Goal: Navigation & Orientation: Find specific page/section

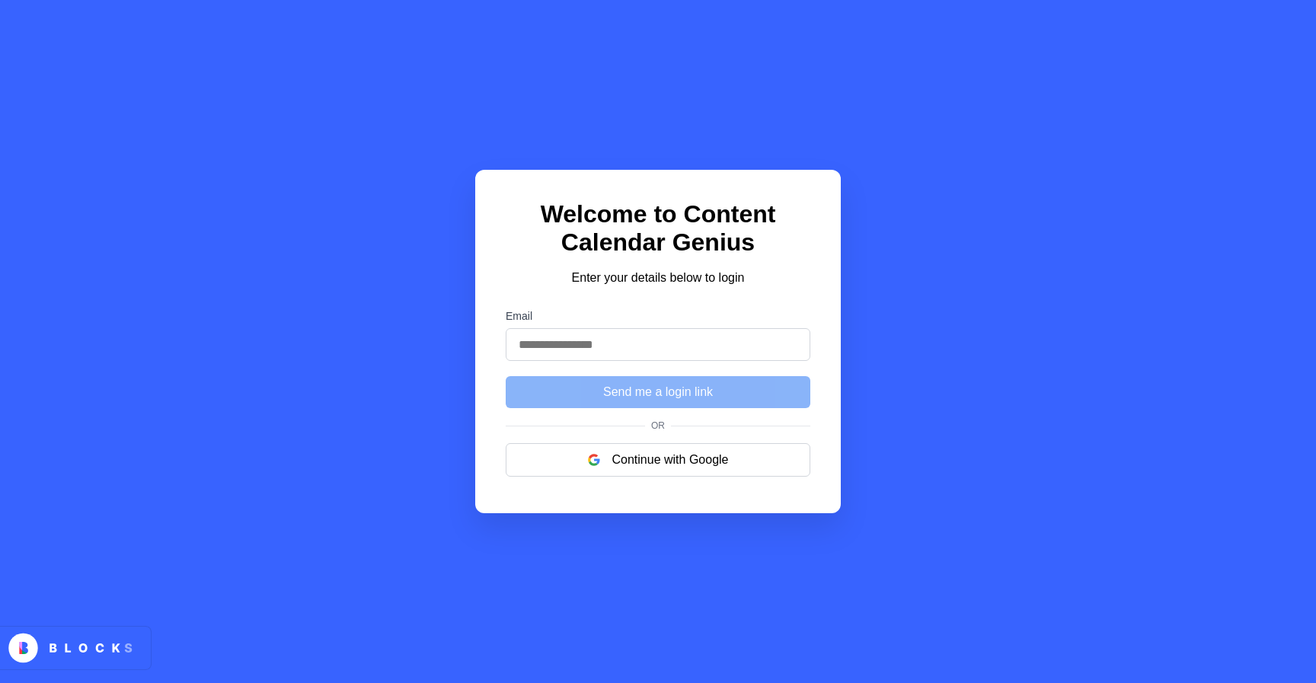
click at [556, 104] on div "Welcome to Content Calendar Genius Enter your details below to login Email Send…" at bounding box center [658, 341] width 1316 height 683
click at [666, 499] on div "Welcome to Content Calendar Genius Enter your details below to login Email Send…" at bounding box center [658, 342] width 366 height 344
